Goal: Task Accomplishment & Management: Manage account settings

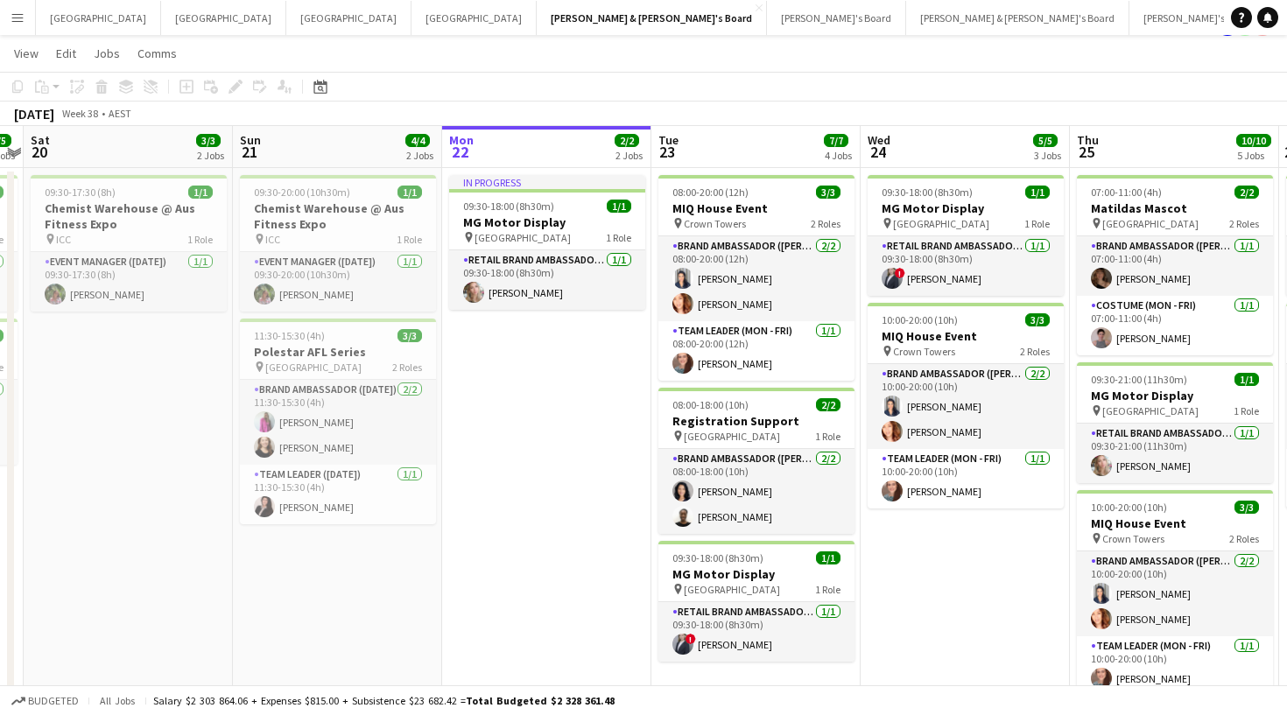
scroll to position [0, 606]
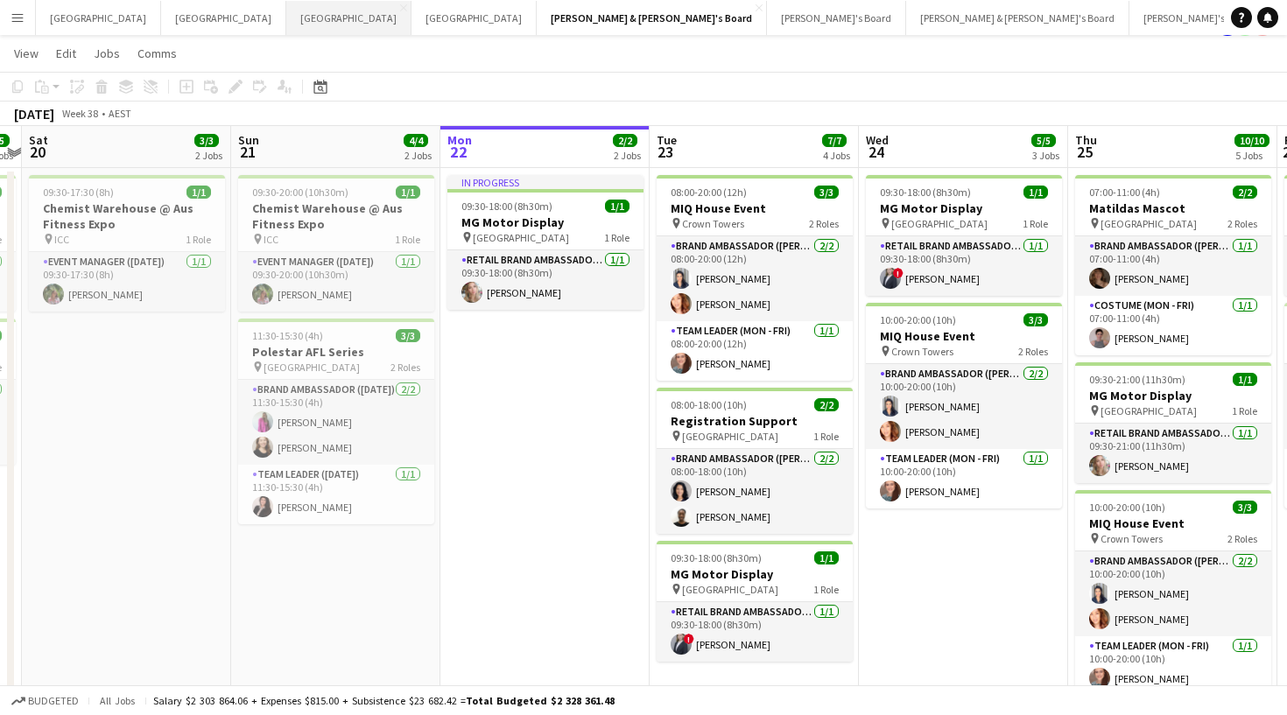
click at [286, 25] on button "Adelaide Close" at bounding box center [348, 18] width 125 height 34
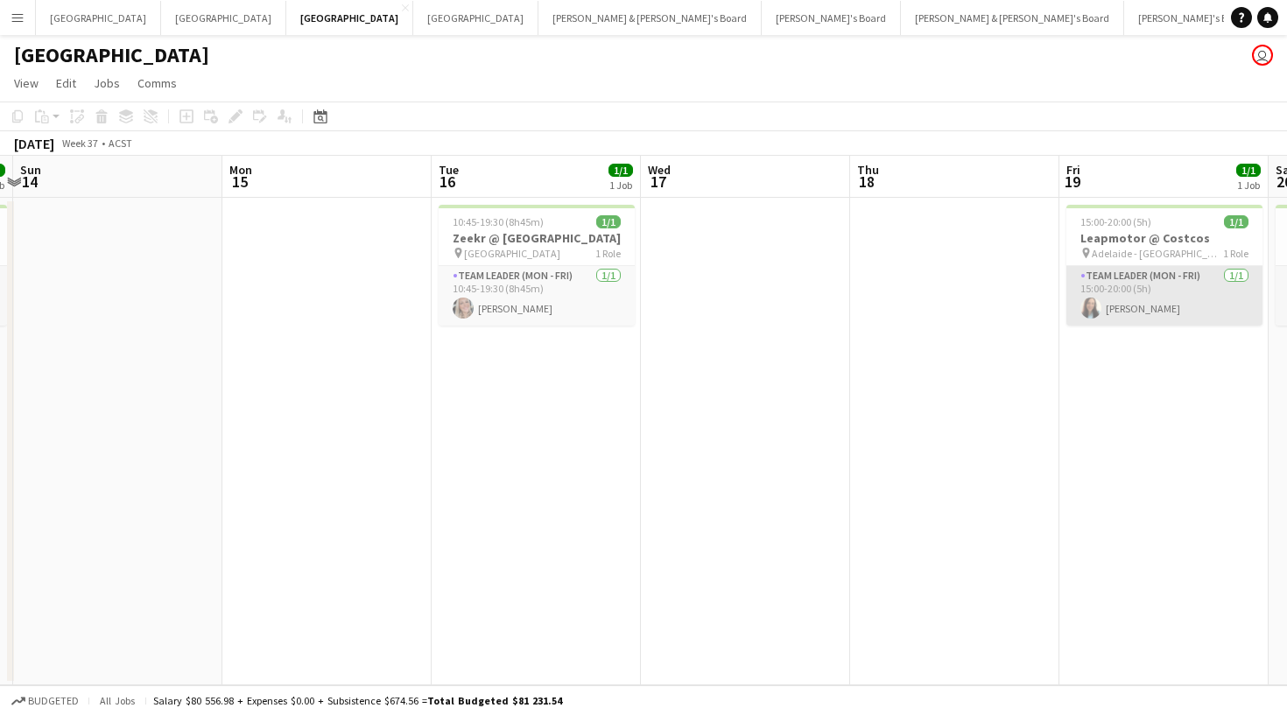
scroll to position [0, 404]
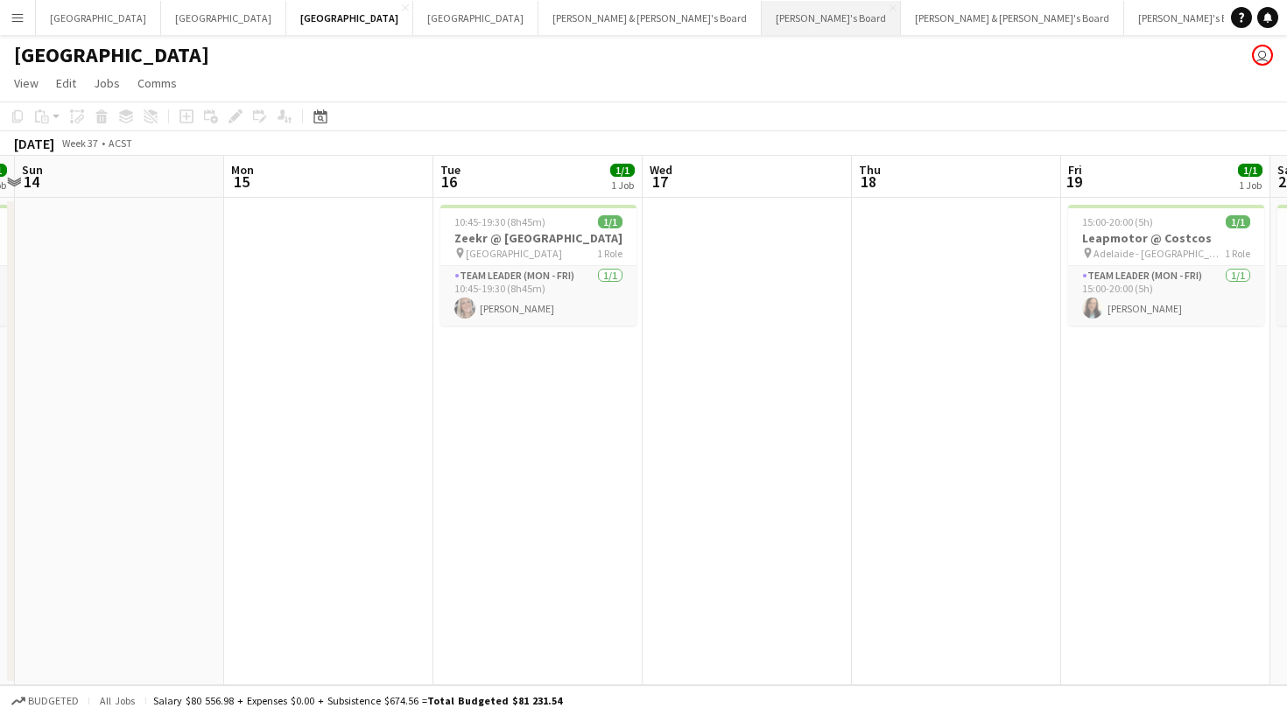
click at [762, 16] on button "Tennille's Board Close" at bounding box center [831, 18] width 139 height 34
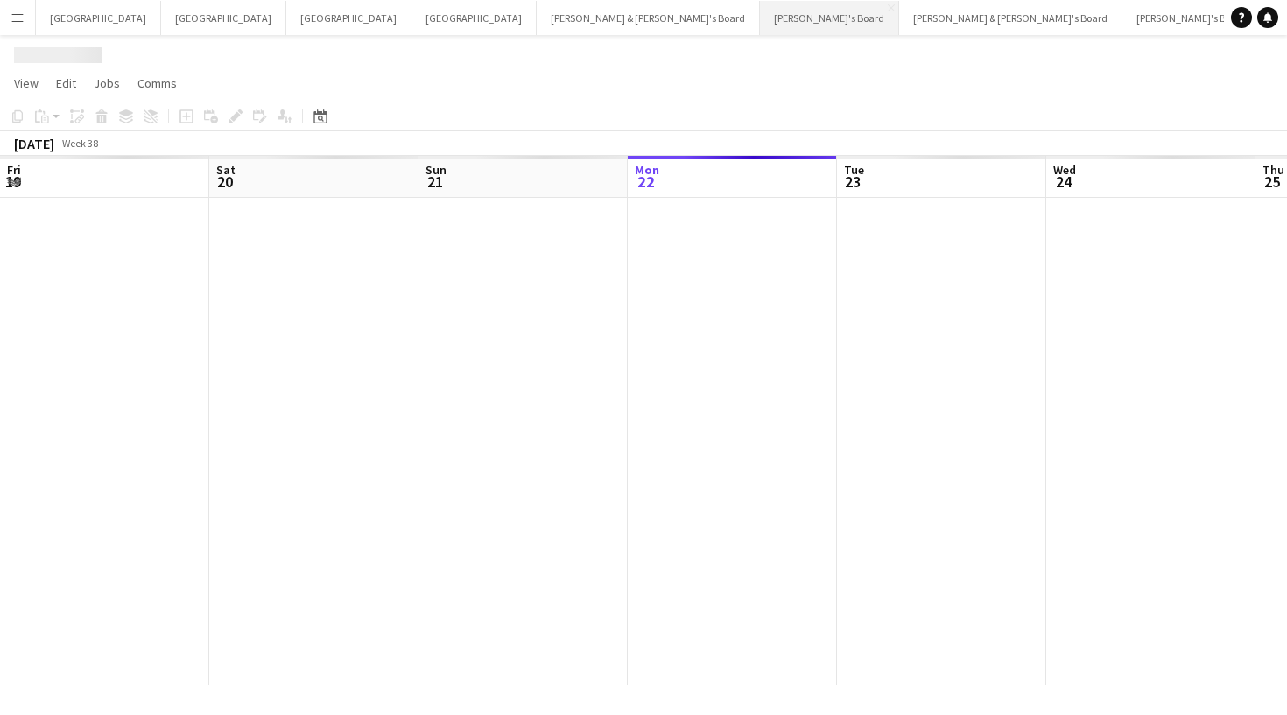
scroll to position [0, 418]
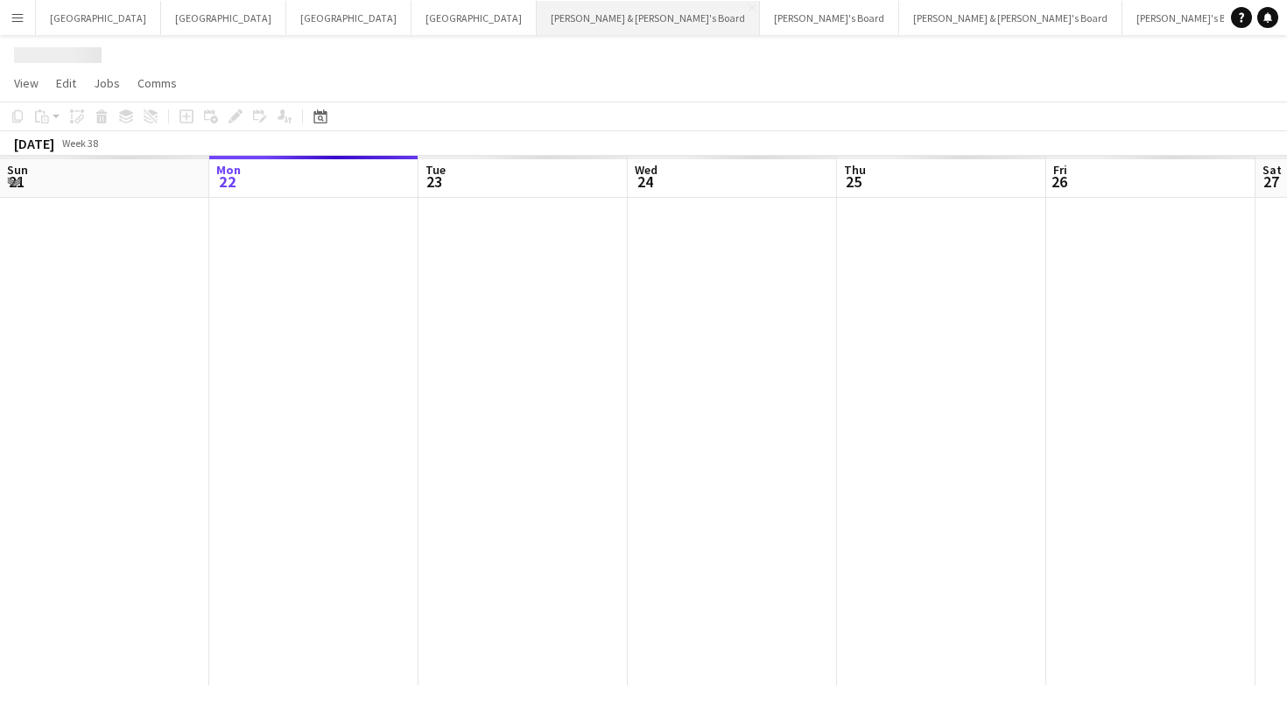
click at [537, 19] on button "[PERSON_NAME] & [PERSON_NAME]'s Board Close" at bounding box center [648, 18] width 223 height 34
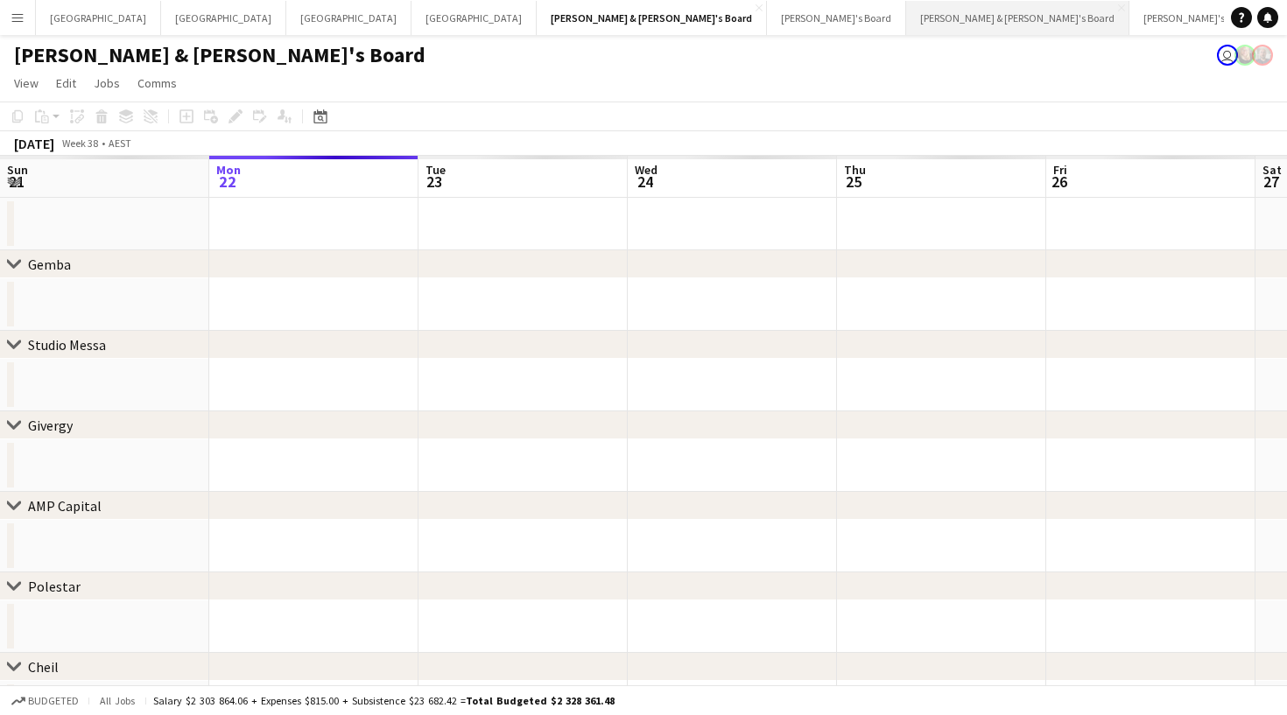
click at [906, 21] on button "[PERSON_NAME] & [PERSON_NAME]'s Board Close" at bounding box center [1017, 18] width 223 height 34
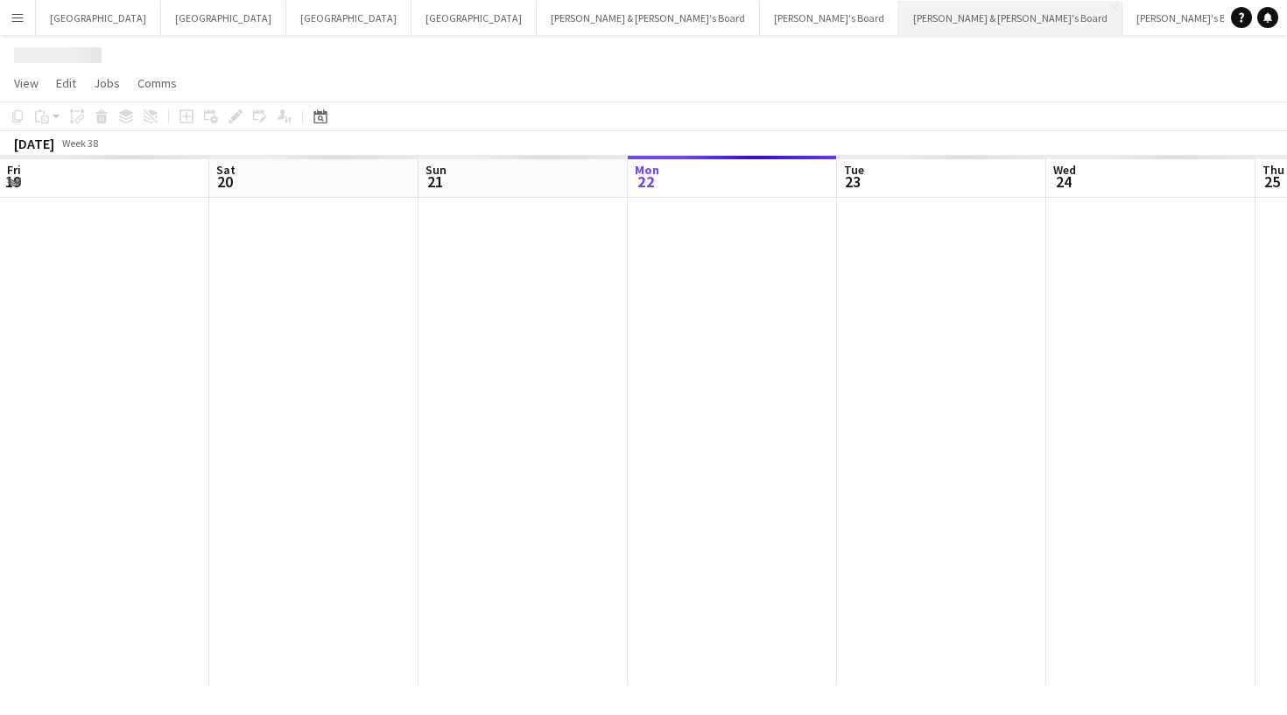
scroll to position [0, 418]
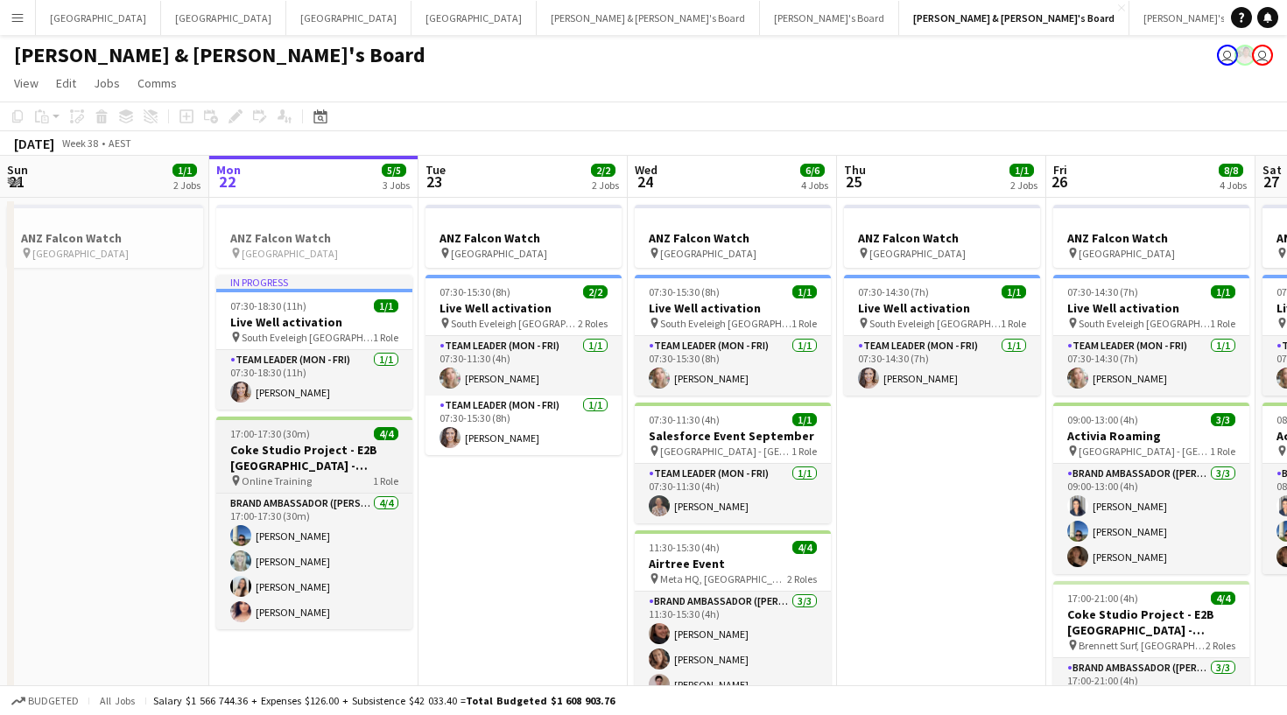
click at [309, 477] on div "pin Online Training 1 Role" at bounding box center [314, 481] width 196 height 14
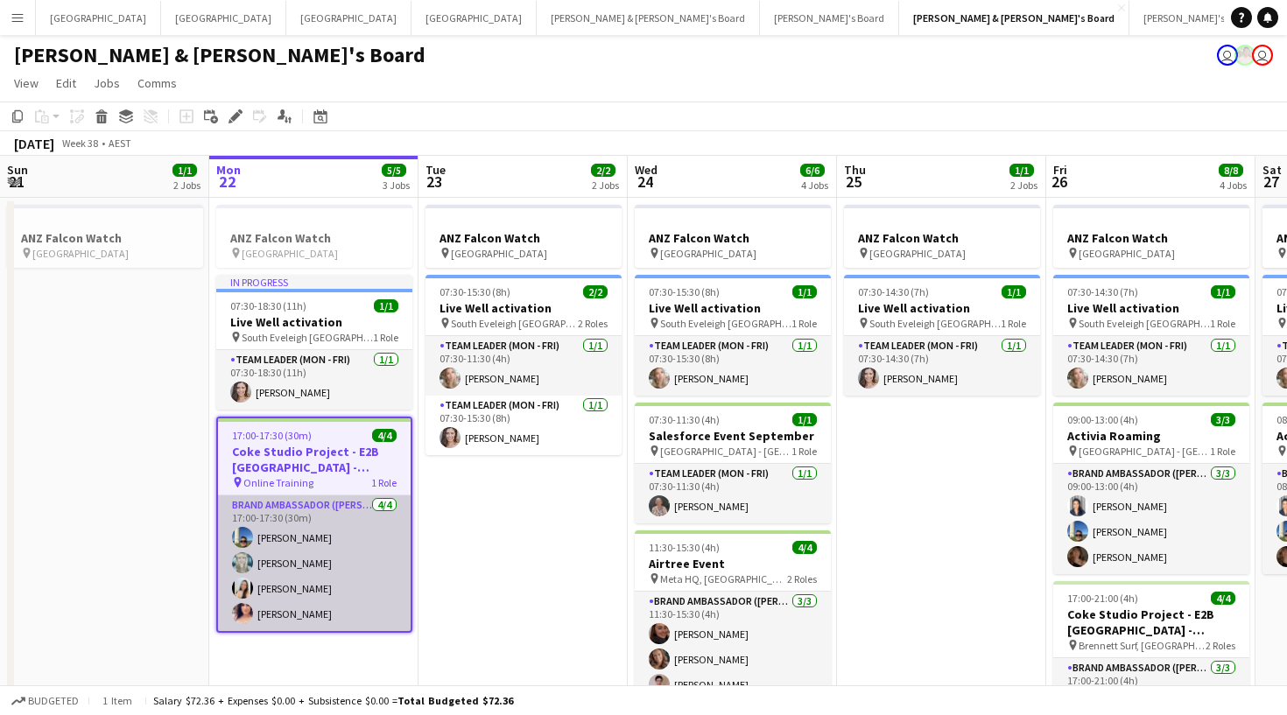
click at [305, 564] on app-card-role "Brand Ambassador ([PERSON_NAME]) [DATE] 17:00-17:30 (30m) [PERSON_NAME] [PERSON…" at bounding box center [314, 563] width 193 height 136
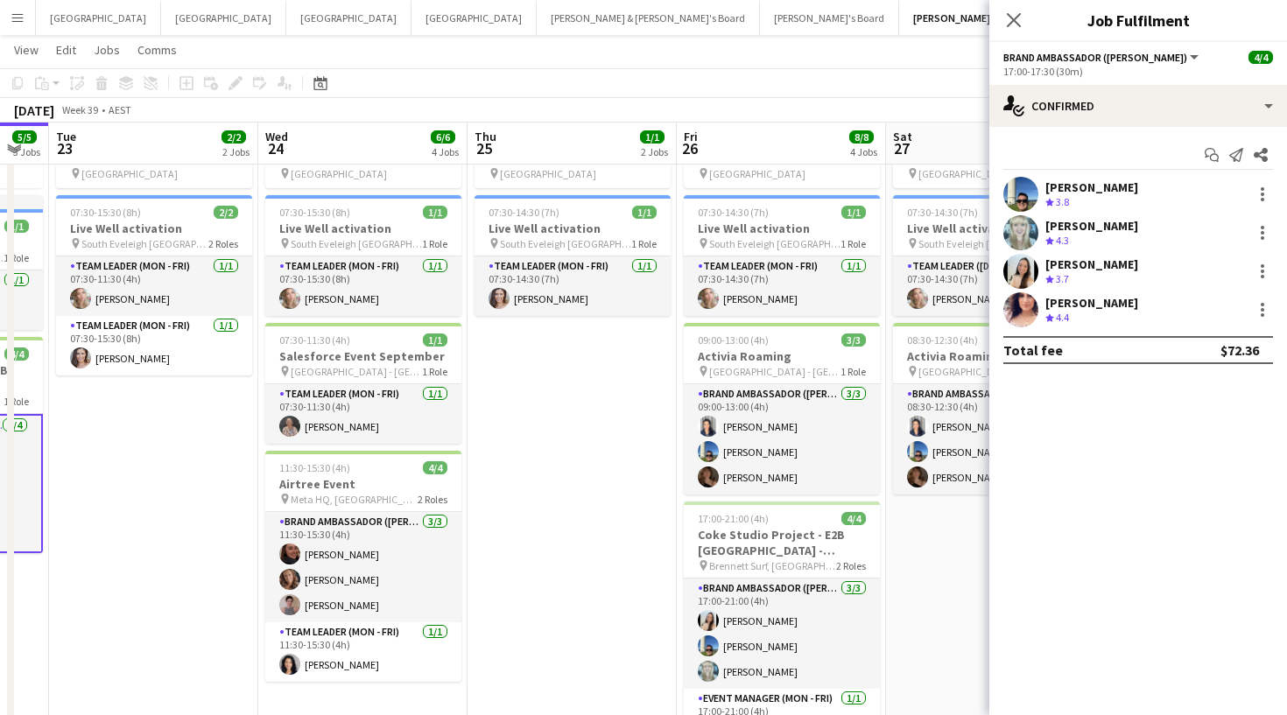
scroll to position [0, 579]
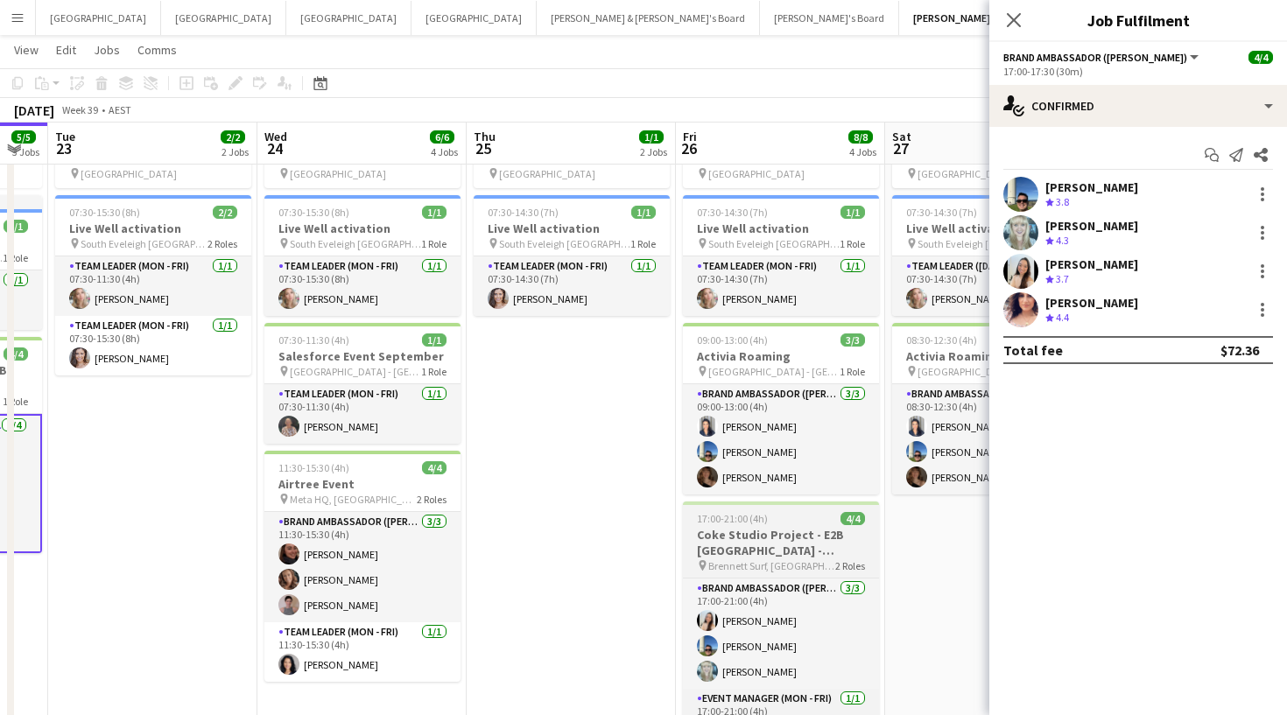
click at [755, 536] on h3 "Coke Studio Project - E2B [GEOGRAPHIC_DATA] - [GEOGRAPHIC_DATA]" at bounding box center [781, 543] width 196 height 32
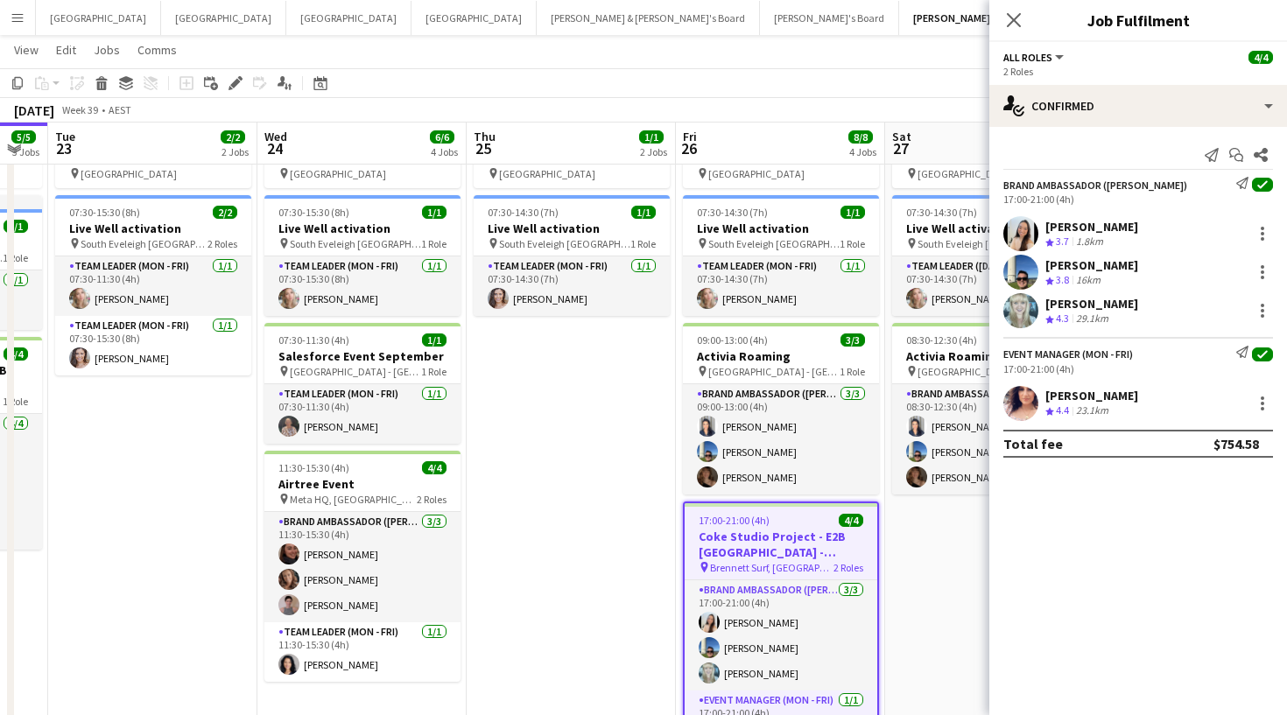
click at [1068, 57] on div "All roles All roles Brand Ambassador ([PERSON_NAME]) Event Manager (Mon - Fri) …" at bounding box center [1138, 57] width 270 height 16
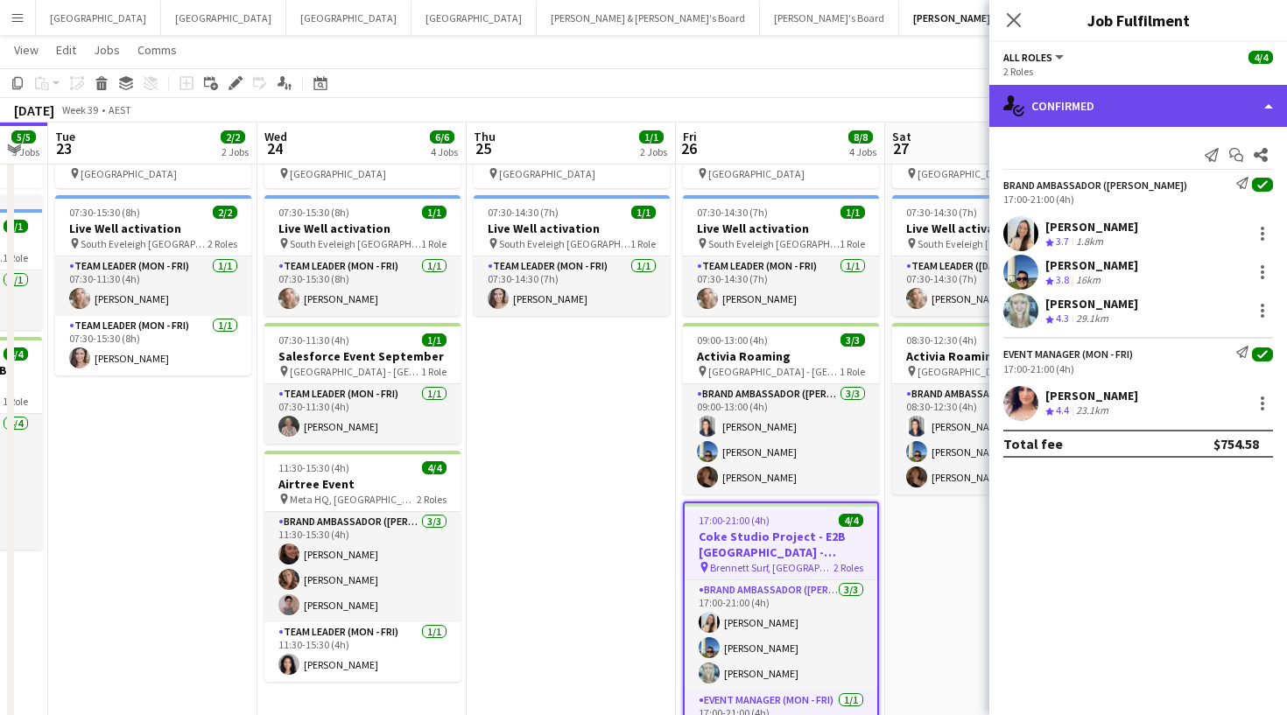
click at [1076, 125] on div "single-neutral-actions-check-2 Confirmed" at bounding box center [1138, 106] width 298 height 42
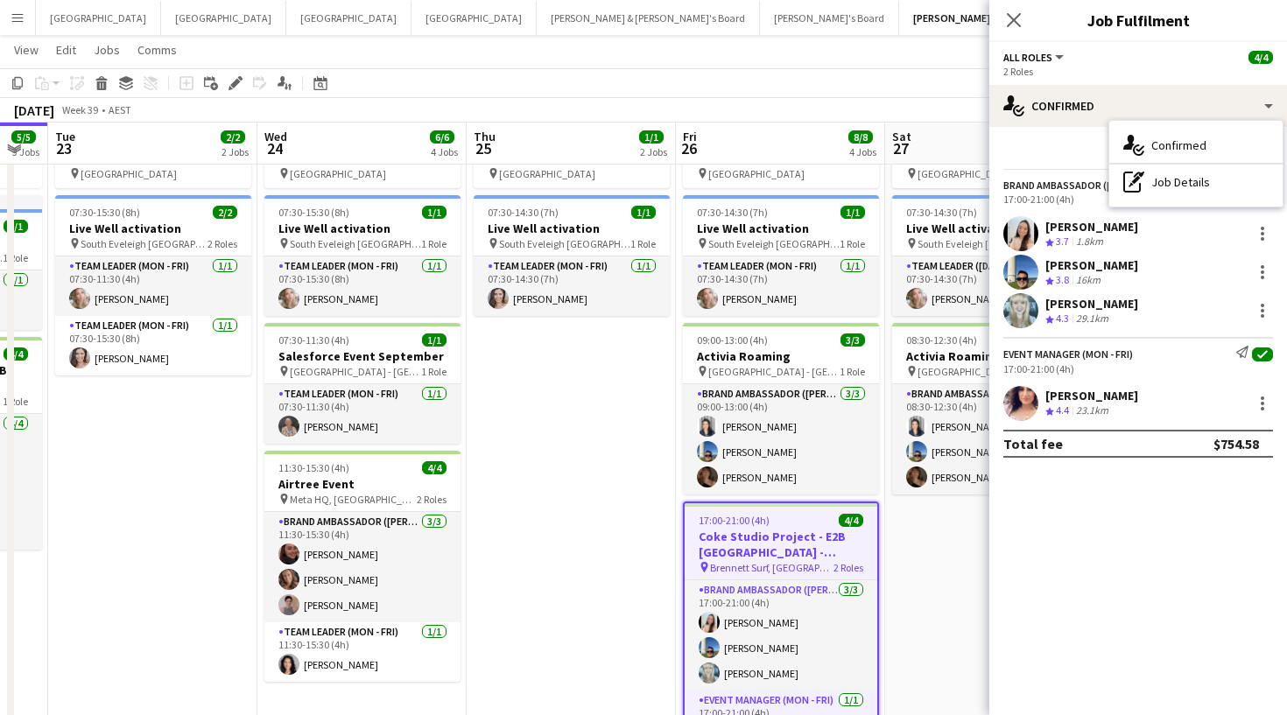
click at [1054, 154] on div "Send notification Start chat Share" at bounding box center [1138, 155] width 270 height 29
click at [783, 565] on span "Brennett Surf, [GEOGRAPHIC_DATA], [GEOGRAPHIC_DATA]" at bounding box center [771, 567] width 123 height 13
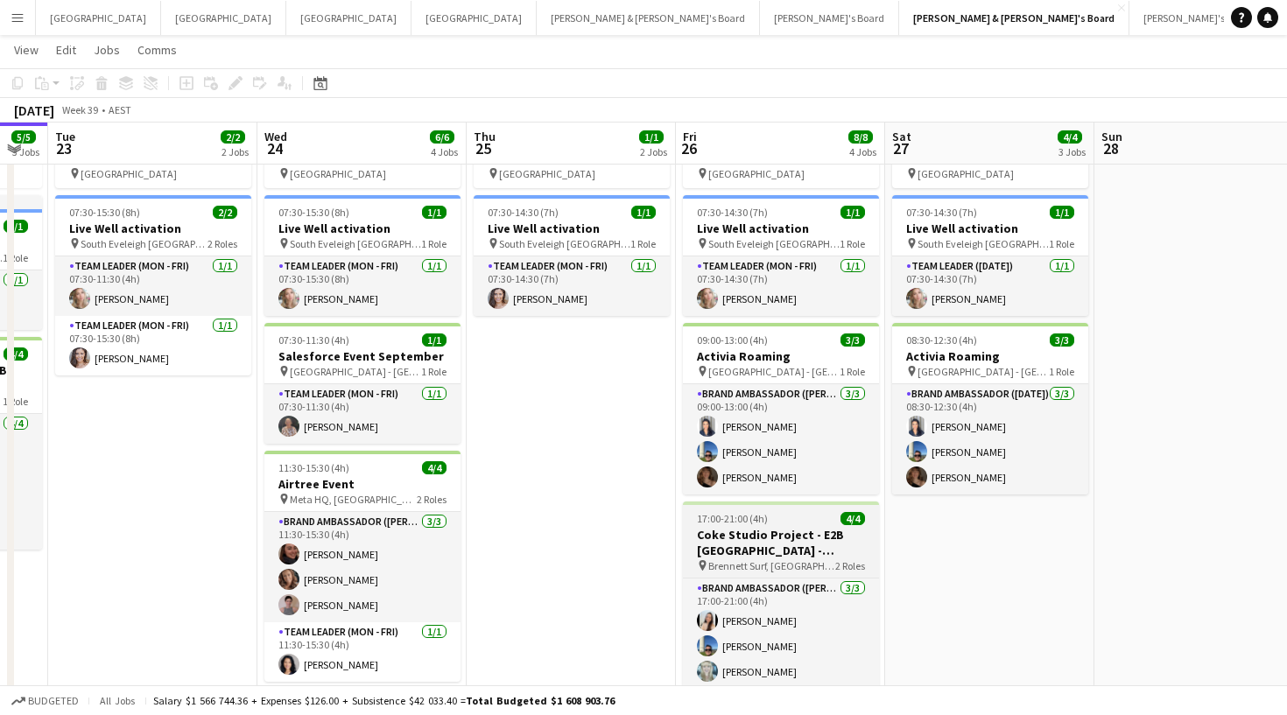
click at [783, 565] on span "Brennett Surf, [GEOGRAPHIC_DATA], [GEOGRAPHIC_DATA]" at bounding box center [771, 565] width 127 height 13
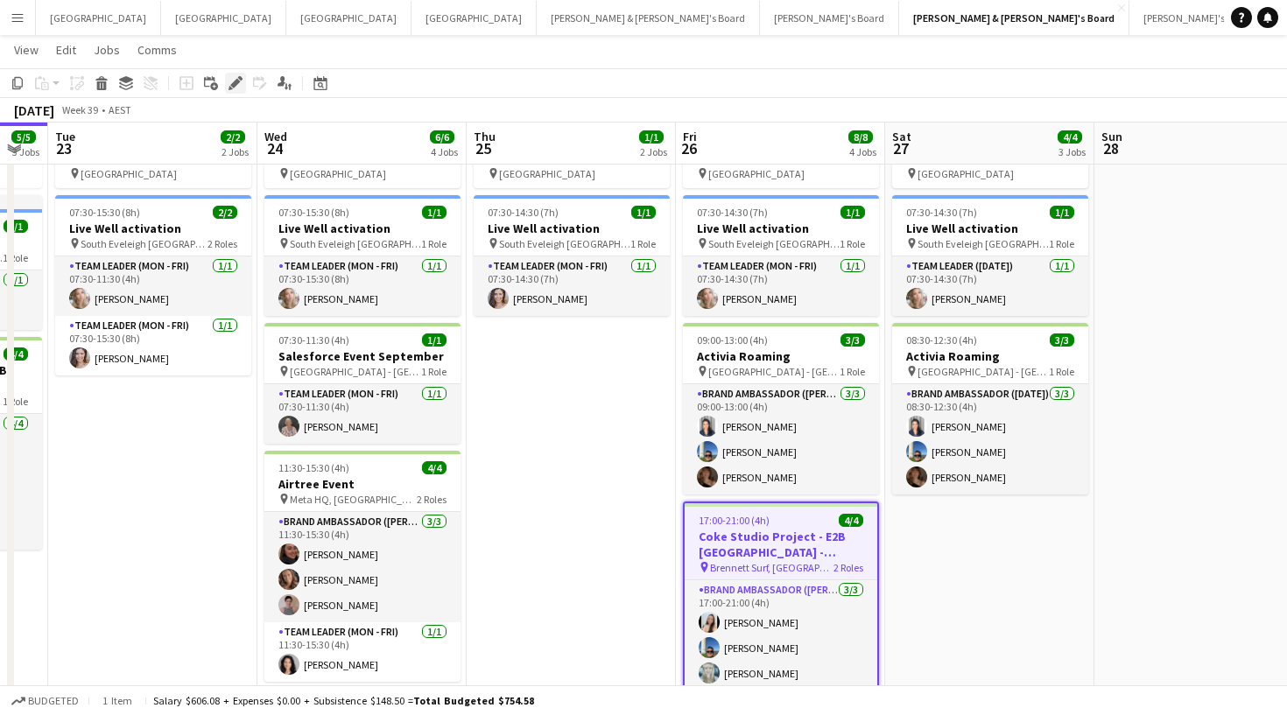
click at [234, 85] on icon at bounding box center [235, 84] width 10 height 10
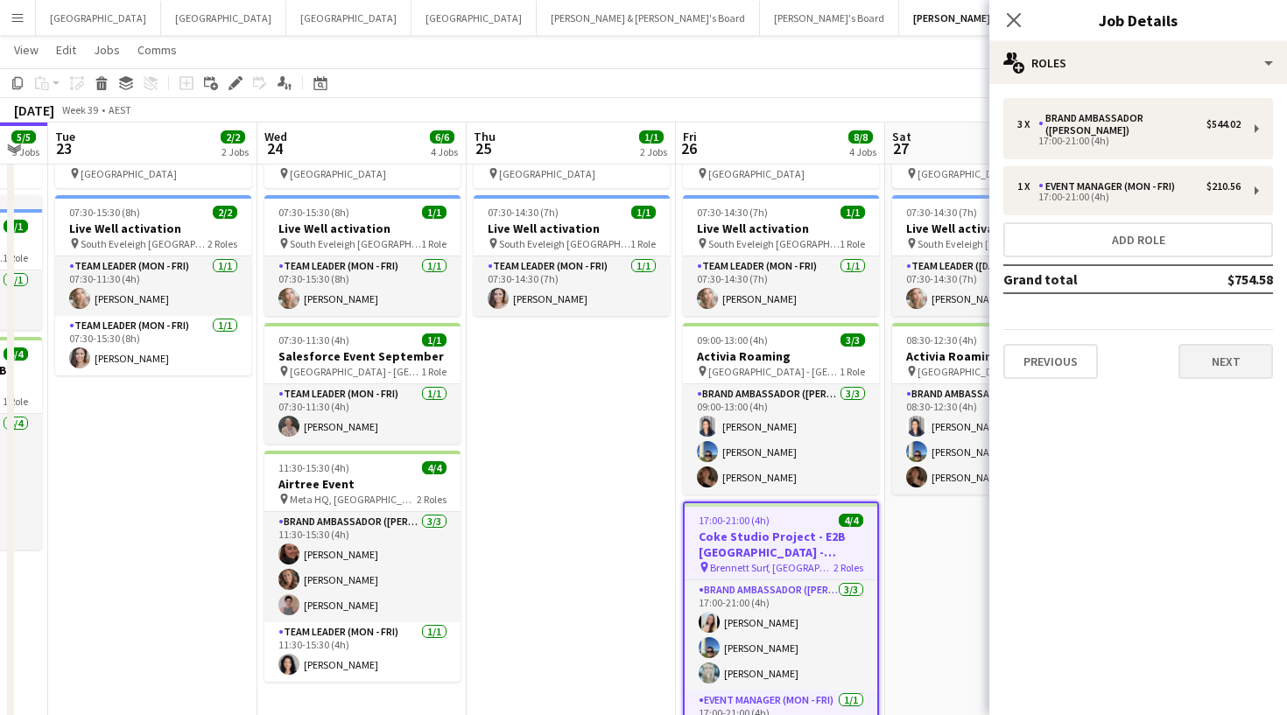
click at [1249, 344] on button "Next" at bounding box center [1225, 361] width 95 height 35
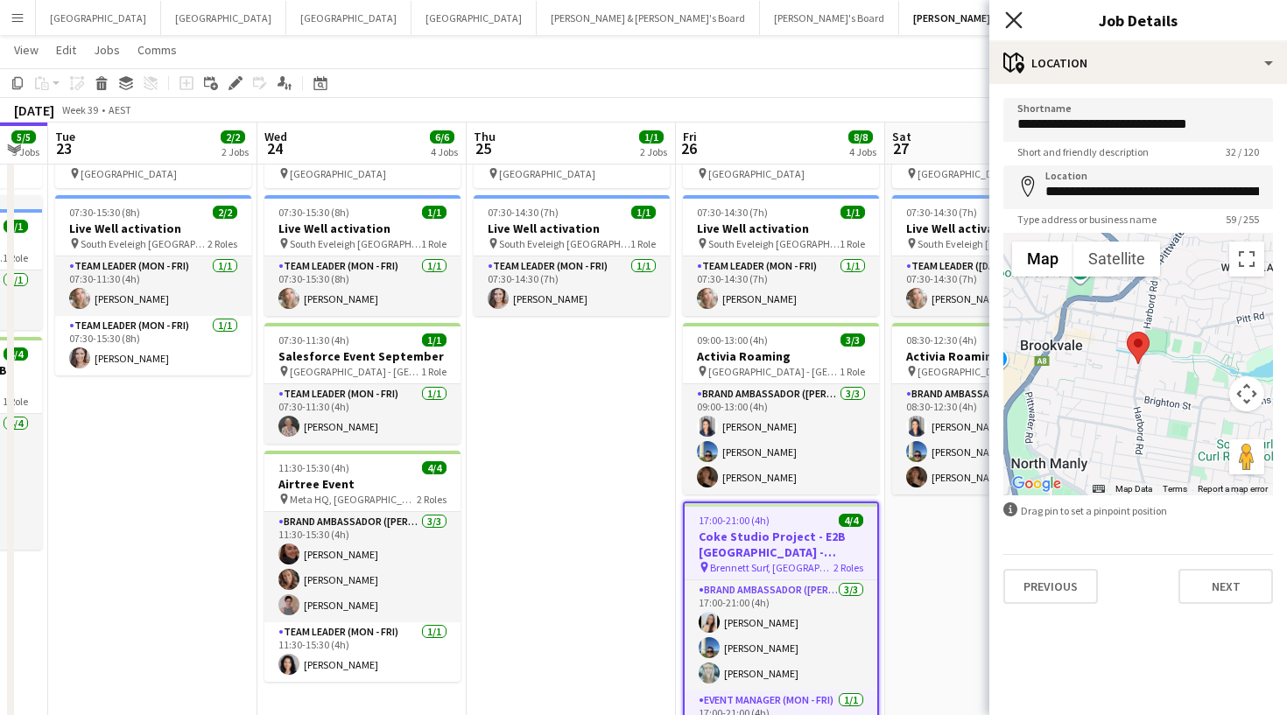
click at [1011, 15] on icon "Close pop-in" at bounding box center [1013, 19] width 17 height 17
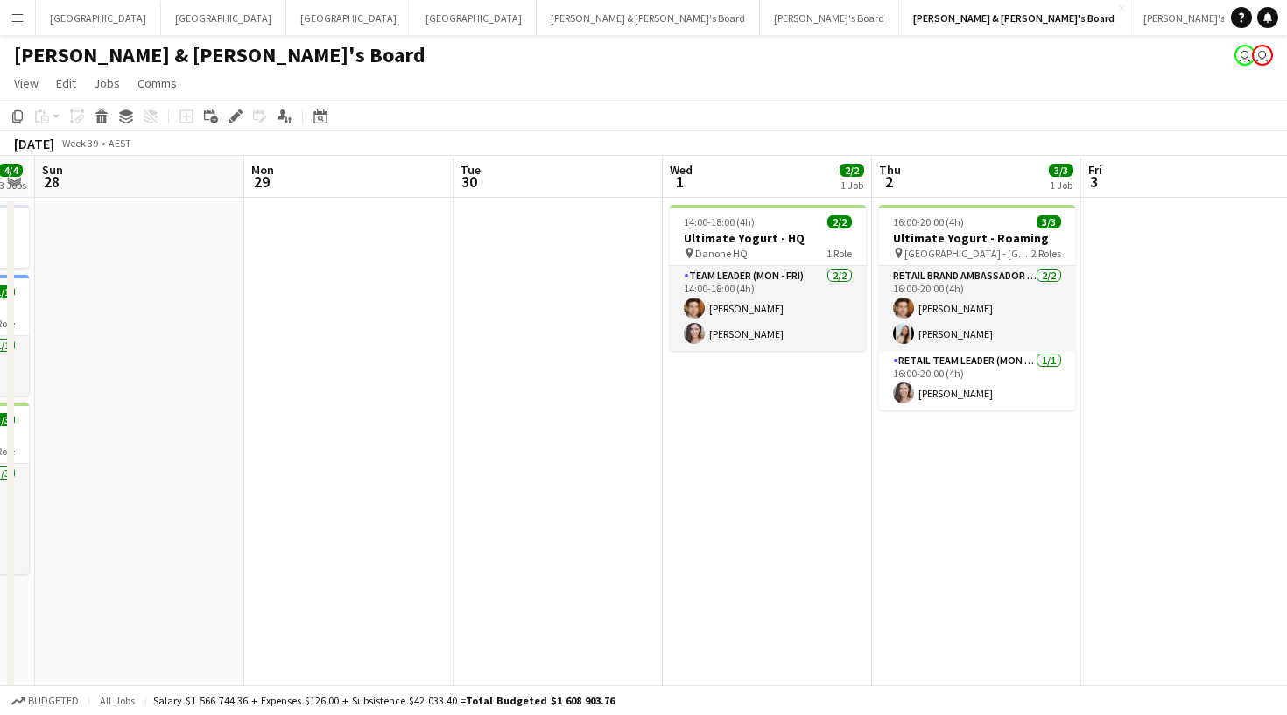
scroll to position [0, 804]
click at [537, 29] on button "[PERSON_NAME] & [PERSON_NAME]'s Board Close" at bounding box center [648, 18] width 223 height 34
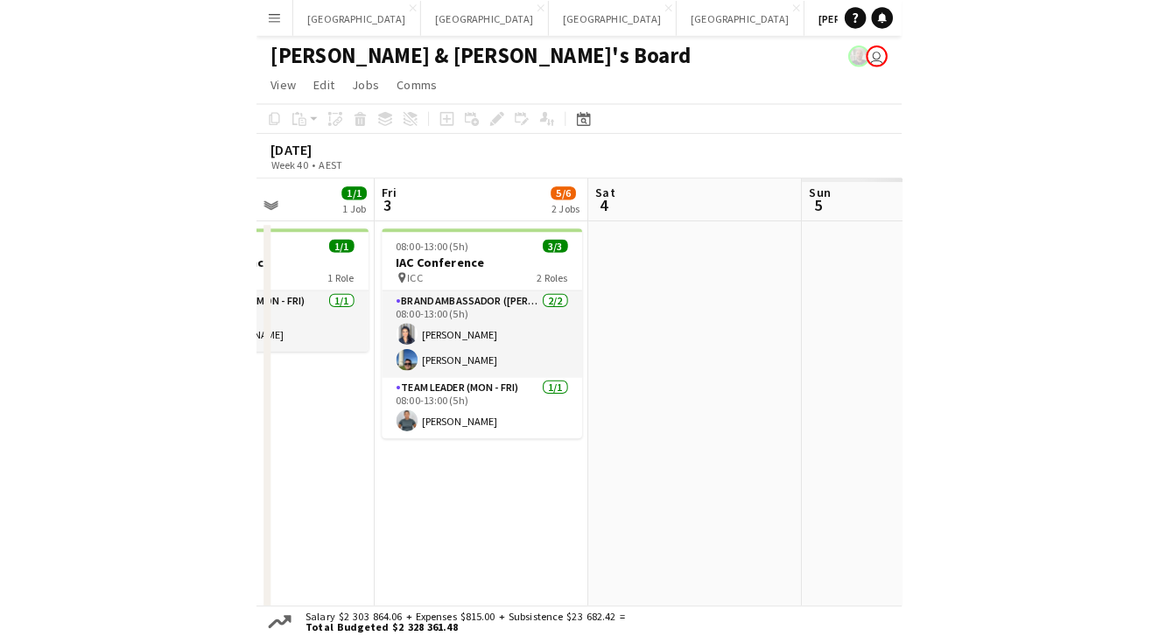
scroll to position [0, 565]
